Goal: Find specific page/section

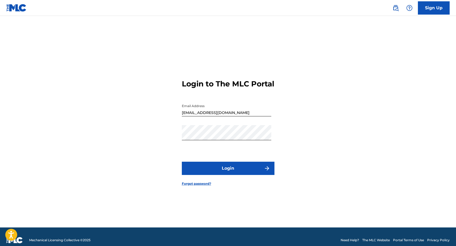
click at [243, 172] on button "Login" at bounding box center [228, 168] width 93 height 13
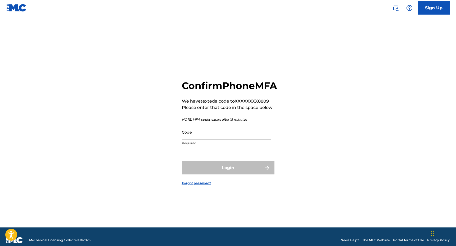
click at [225, 140] on input "Code" at bounding box center [227, 131] width 90 height 15
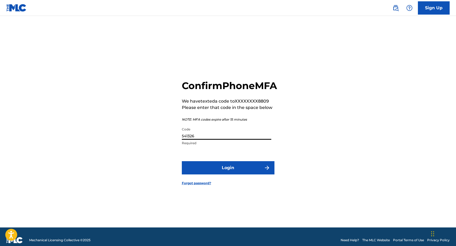
type input "541326"
click at [229, 172] on button "Login" at bounding box center [228, 167] width 93 height 13
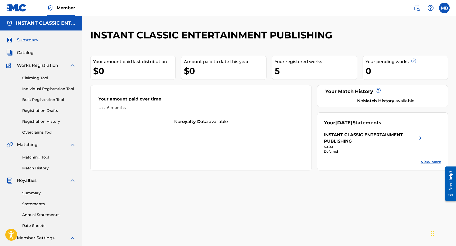
click at [28, 54] on span "Catalog" at bounding box center [25, 53] width 17 height 6
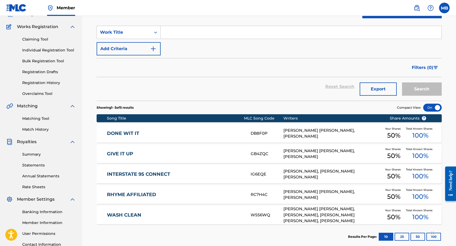
scroll to position [53, 0]
